Goal: Task Accomplishment & Management: Use online tool/utility

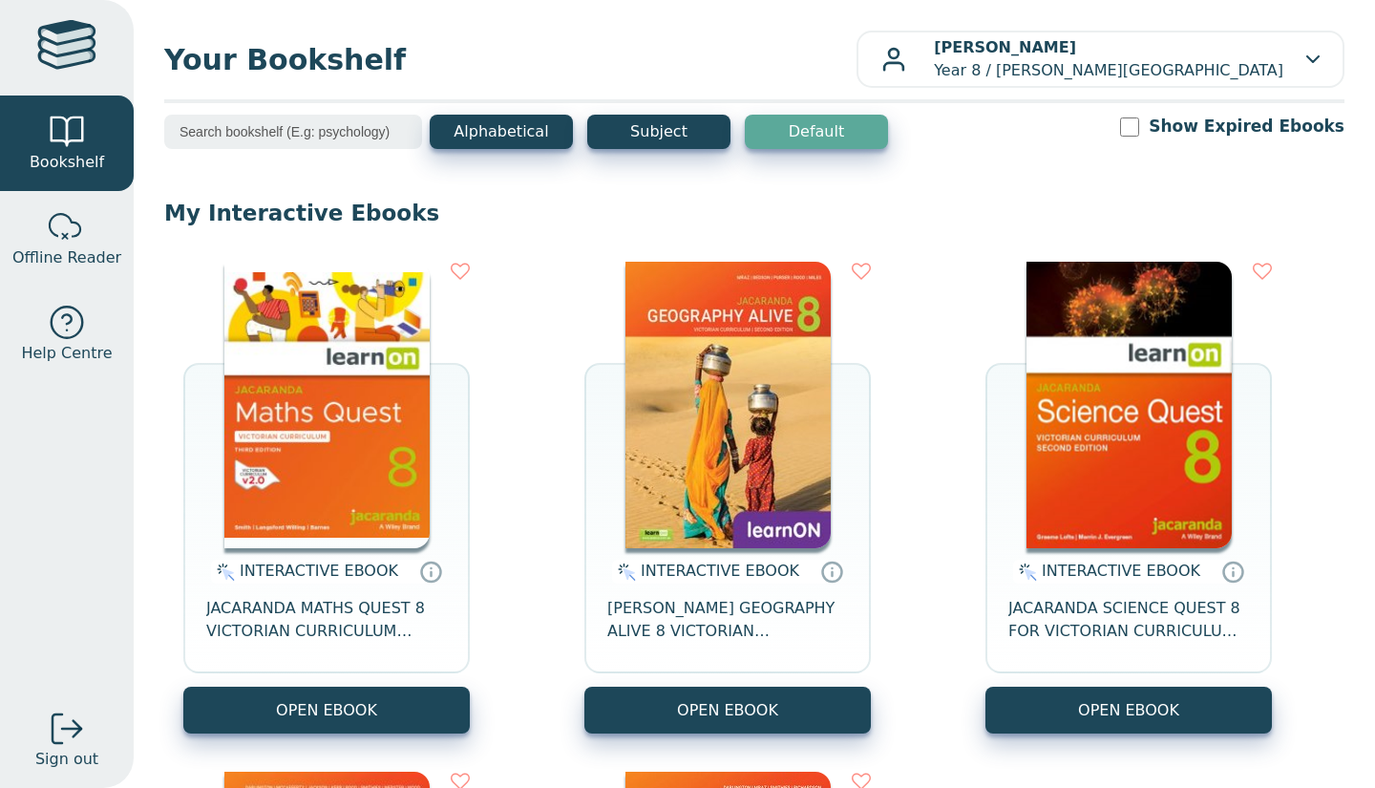
click at [385, 411] on img at bounding box center [326, 405] width 205 height 286
click at [713, 352] on img at bounding box center [727, 405] width 205 height 286
